Goal: Task Accomplishment & Management: Use online tool/utility

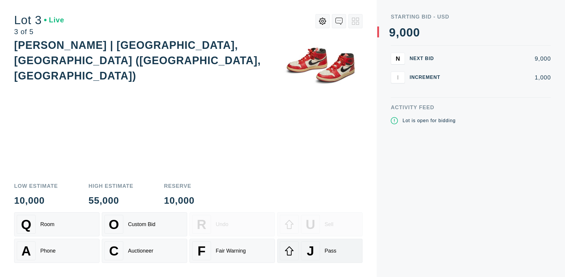
click at [320, 251] on div "J Pass" at bounding box center [320, 250] width 80 height 19
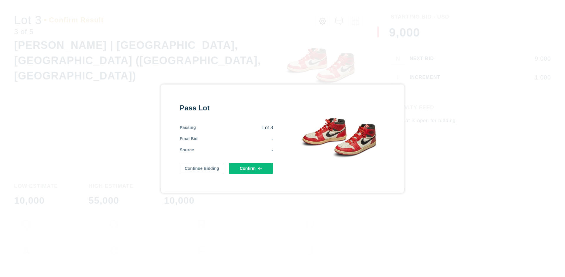
click at [251, 168] on button "Confirm" at bounding box center [251, 168] width 44 height 11
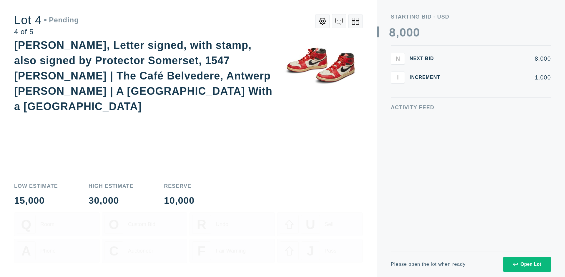
click at [355, 21] on icon at bounding box center [355, 21] width 7 height 7
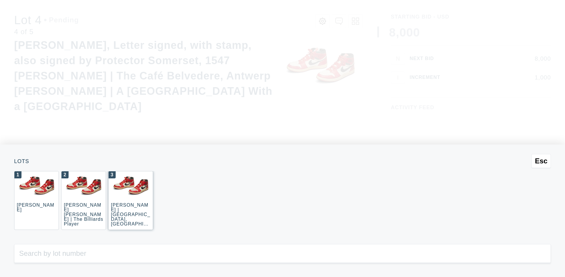
click at [131, 200] on div "3 JOAQUÍN SOROLLA | La Caleta, Málaga (La Caleta Beach, Málaga)" at bounding box center [130, 200] width 45 height 59
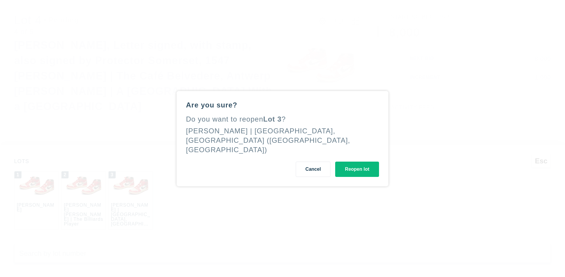
click at [357, 164] on button "Reopen lot" at bounding box center [357, 168] width 44 height 15
